Goal: Information Seeking & Learning: Learn about a topic

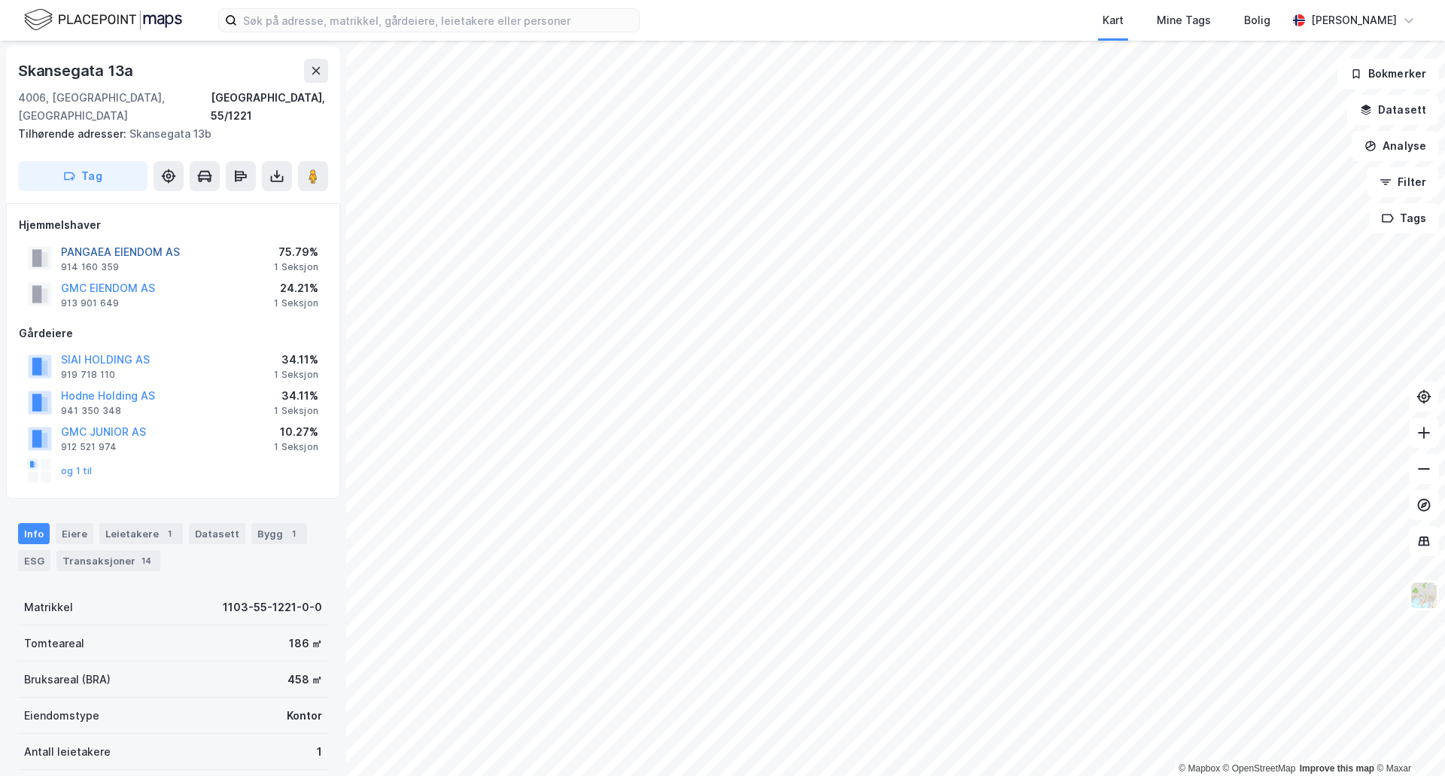
click at [0, 0] on button "PANGAEA EIENDOM AS" at bounding box center [0, 0] width 0 height 0
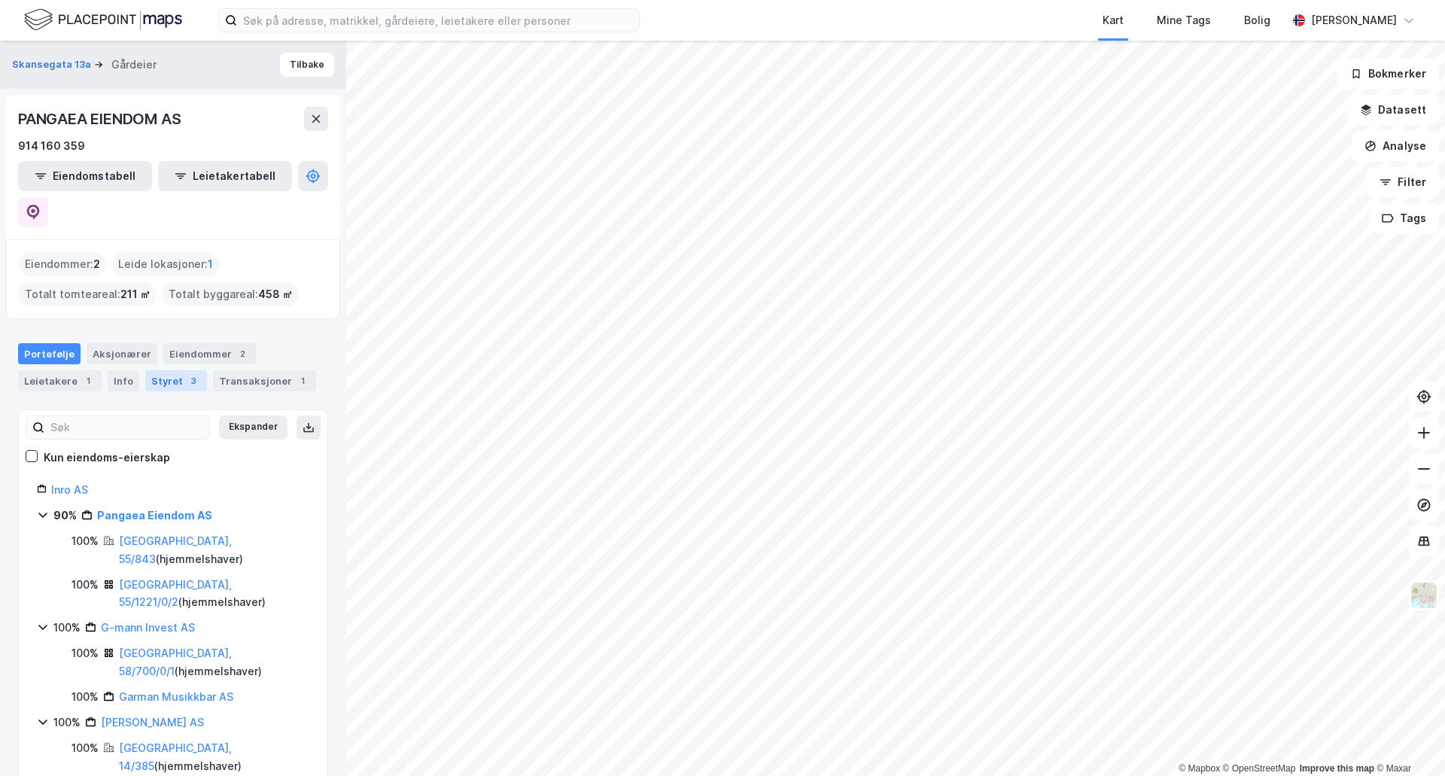
click at [166, 370] on div "Styret 3" at bounding box center [176, 380] width 62 height 21
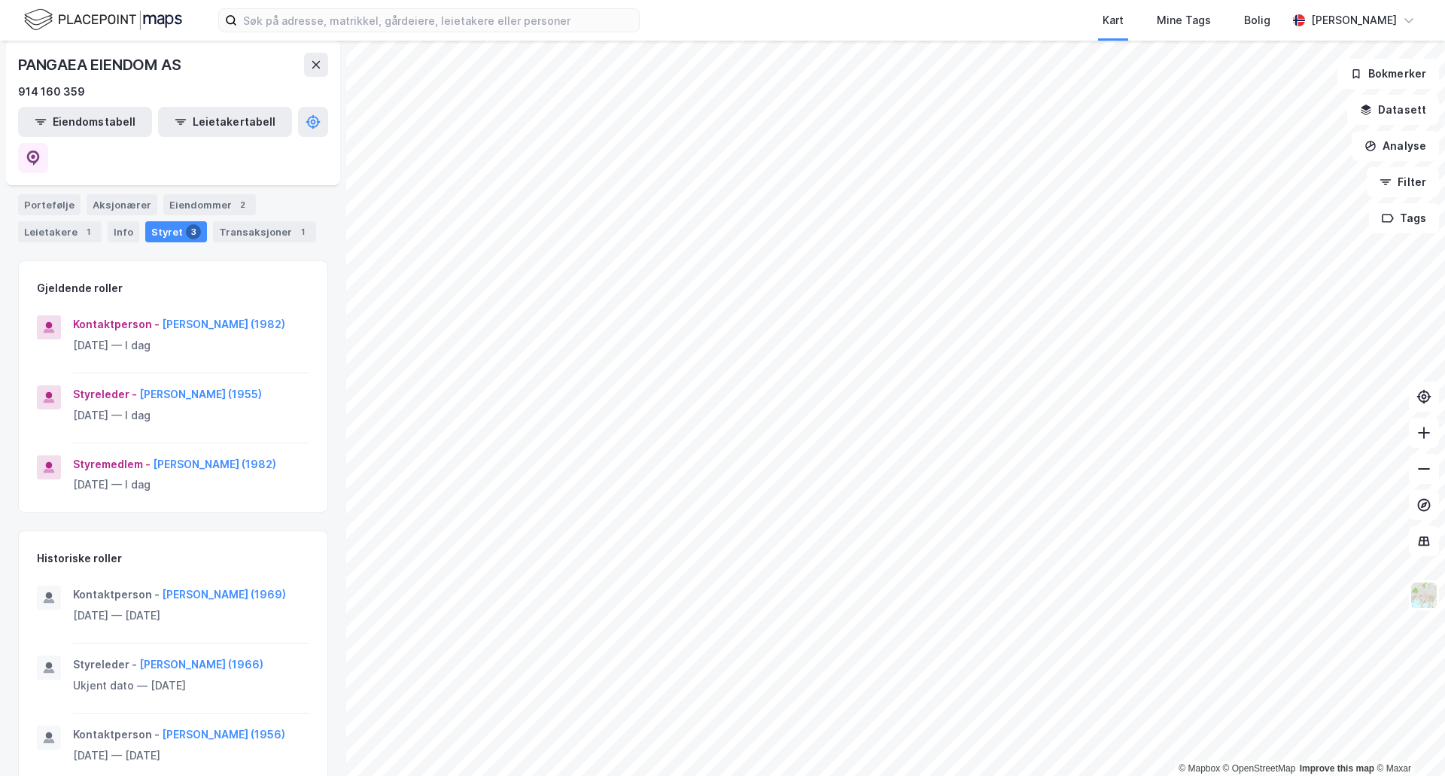
scroll to position [151, 0]
click at [0, 0] on button "[PERSON_NAME] (1955)" at bounding box center [0, 0] width 0 height 0
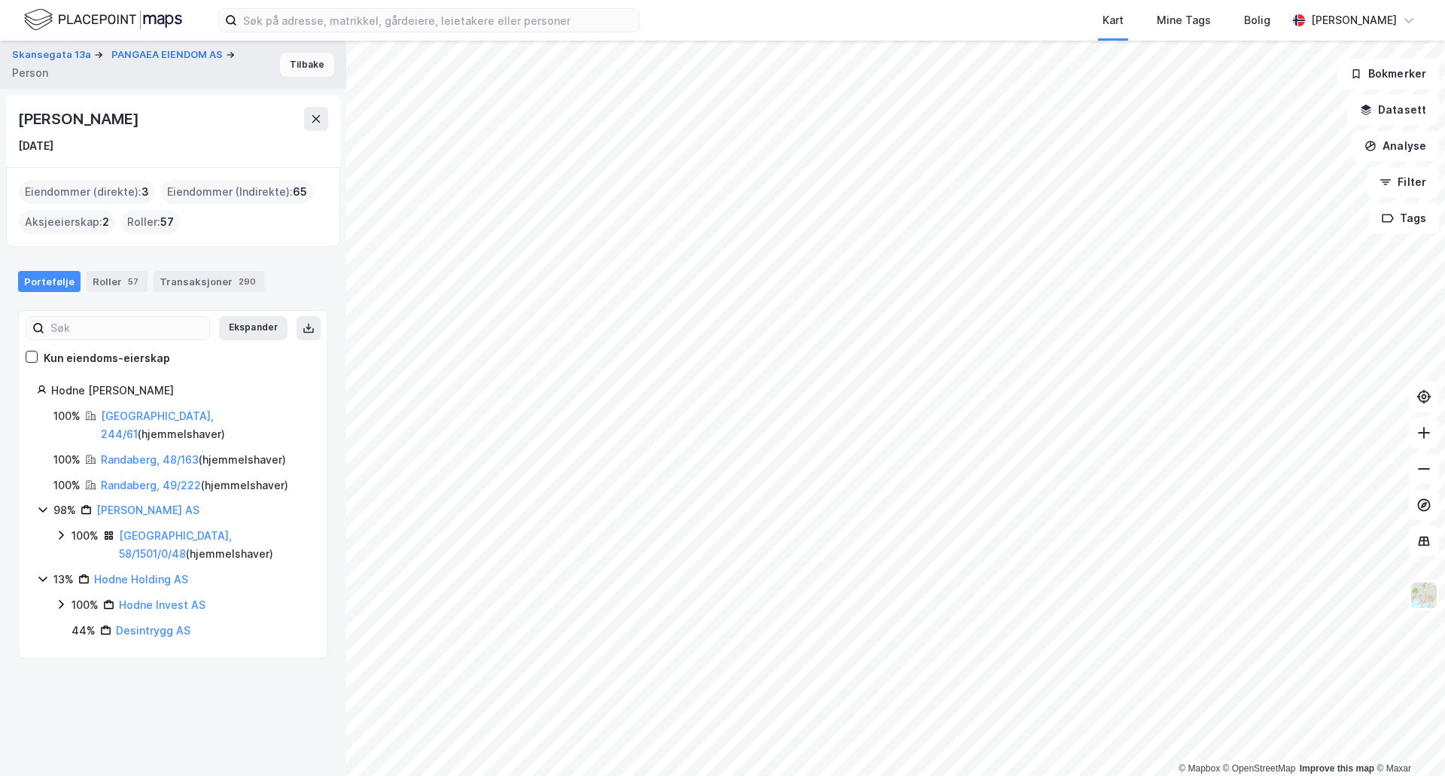
click at [304, 62] on button "Tilbake" at bounding box center [307, 65] width 54 height 24
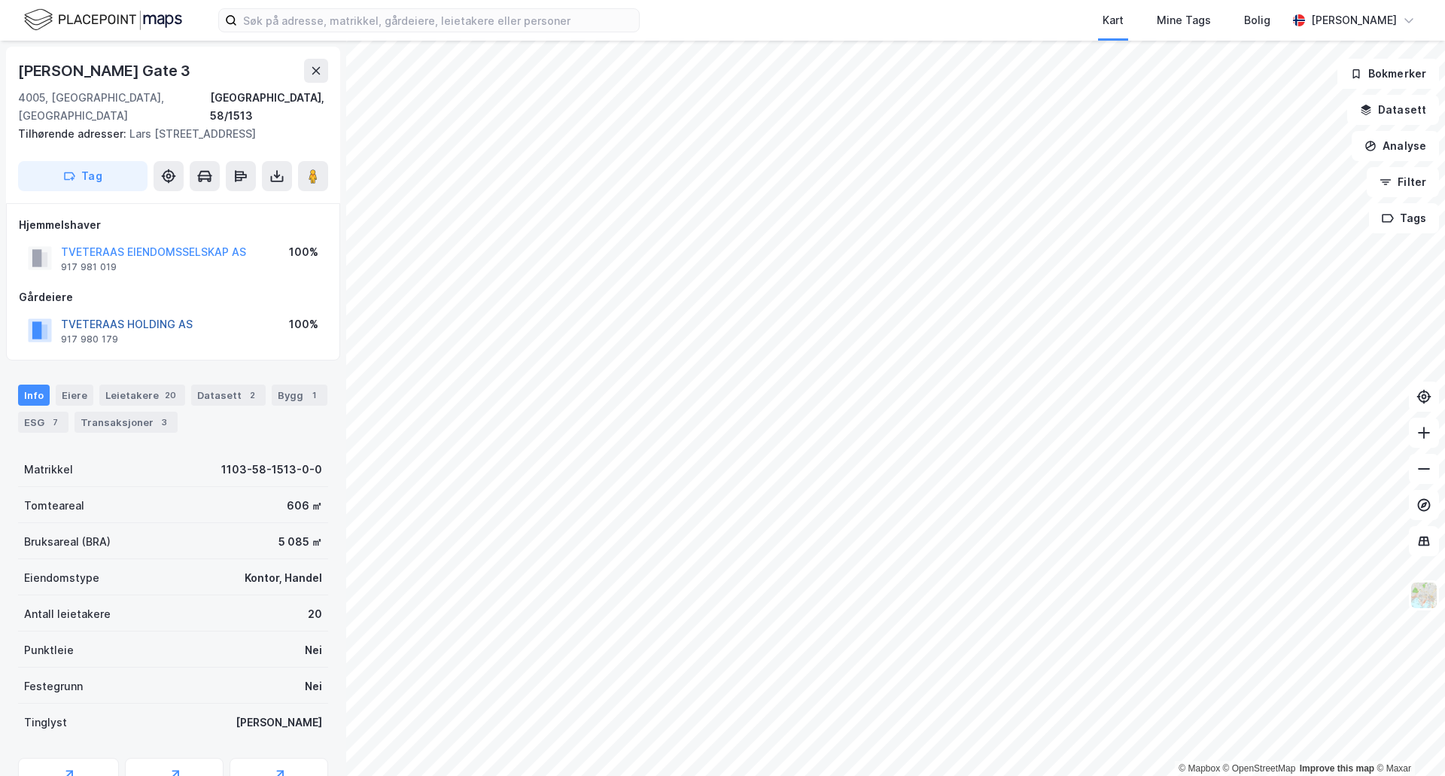
click at [0, 0] on button "TVETERAAS HOLDING AS" at bounding box center [0, 0] width 0 height 0
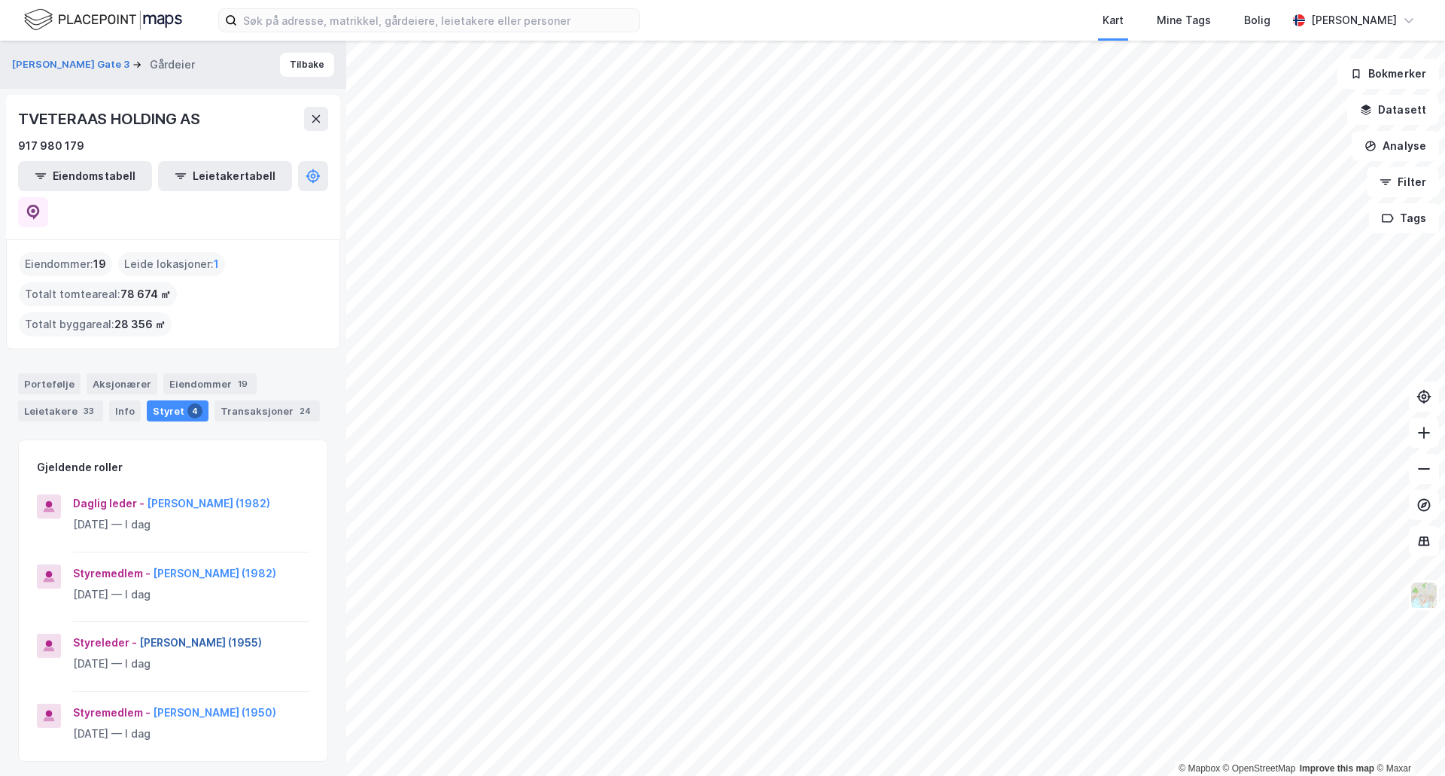
click at [0, 0] on button "[PERSON_NAME] (1955)" at bounding box center [0, 0] width 0 height 0
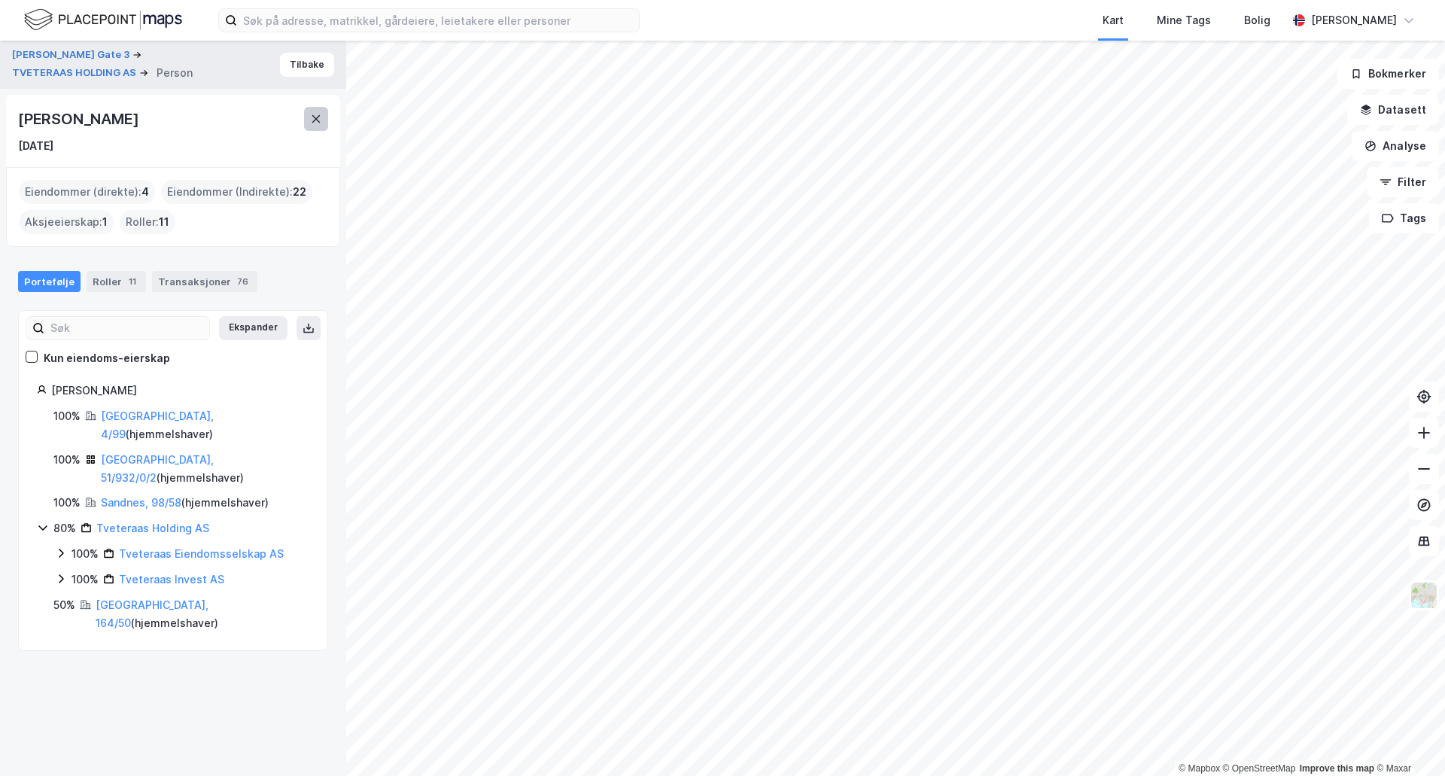
click at [313, 117] on icon at bounding box center [316, 119] width 12 height 12
